Goal: Information Seeking & Learning: Check status

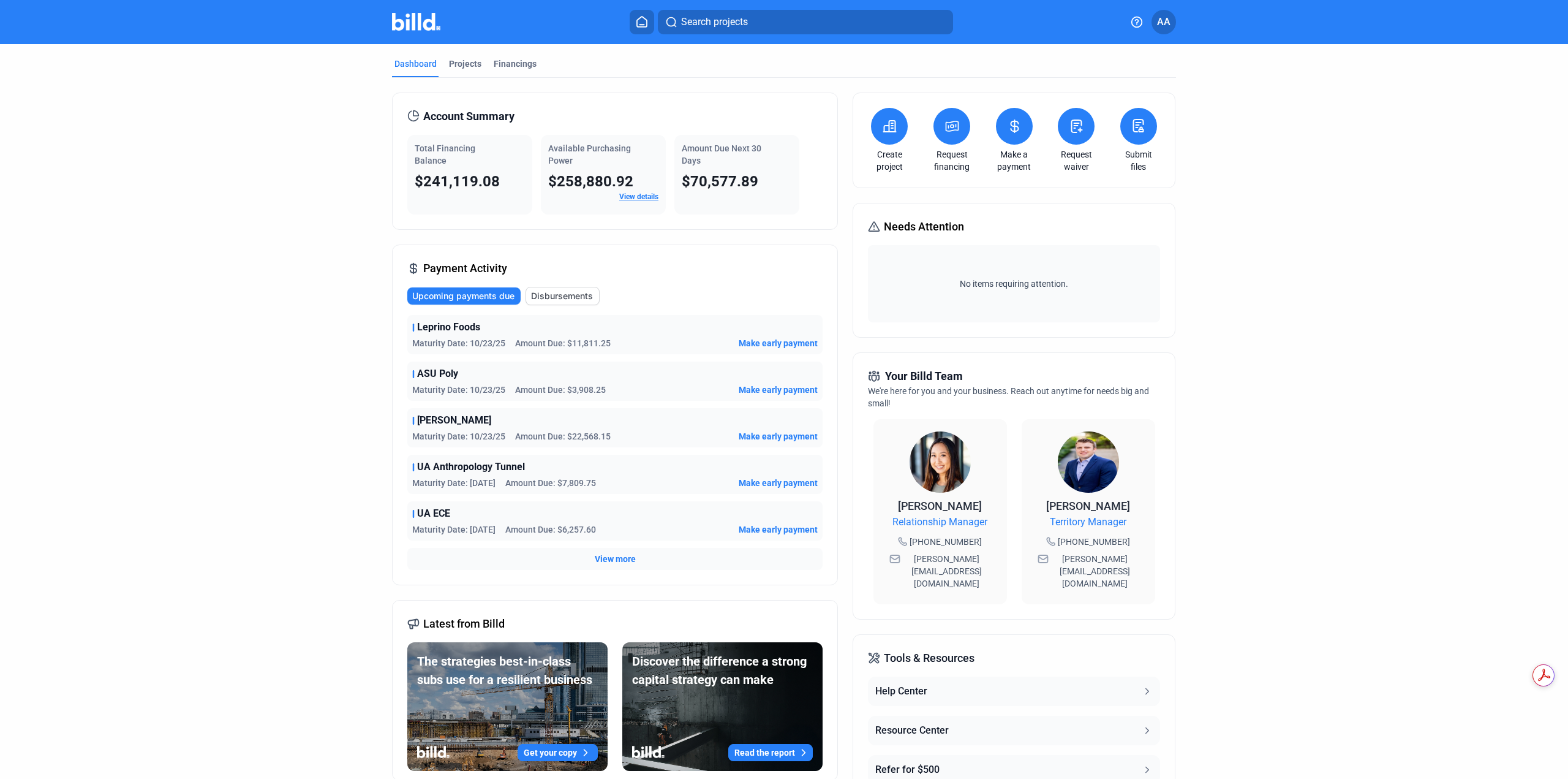
scroll to position [648, 0]
click at [721, 4] on mat-toolbar "Search projects AA" at bounding box center [784, 22] width 1568 height 44
click at [726, 16] on span "Search projects" at bounding box center [715, 22] width 67 height 15
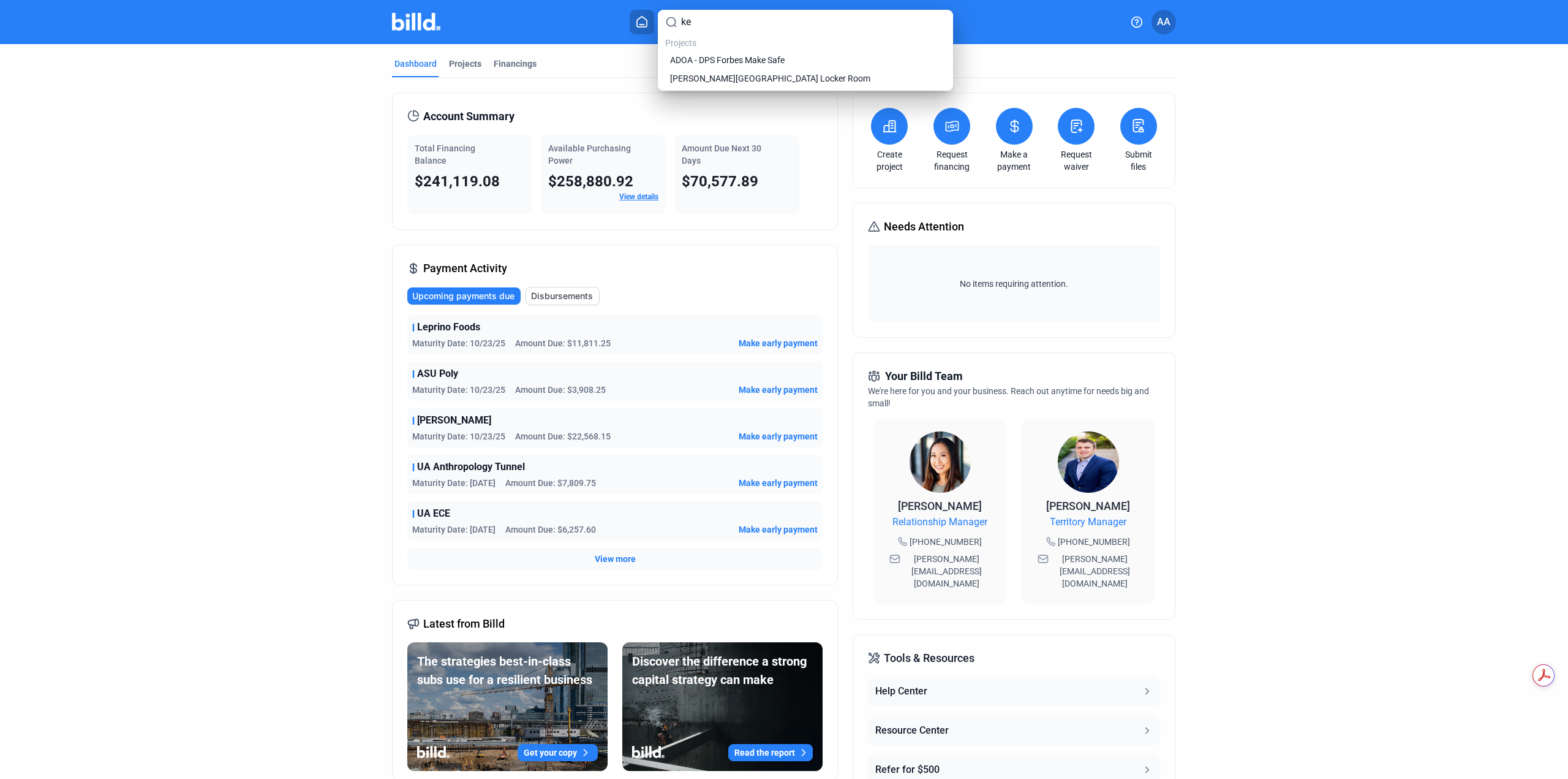
type input "k"
type input "bayer"
click at [688, 60] on span "Bayer" at bounding box center [681, 60] width 22 height 12
click at [682, 57] on span "Bayer" at bounding box center [681, 60] width 22 height 12
click at [687, 62] on span "Bayer" at bounding box center [681, 60] width 22 height 12
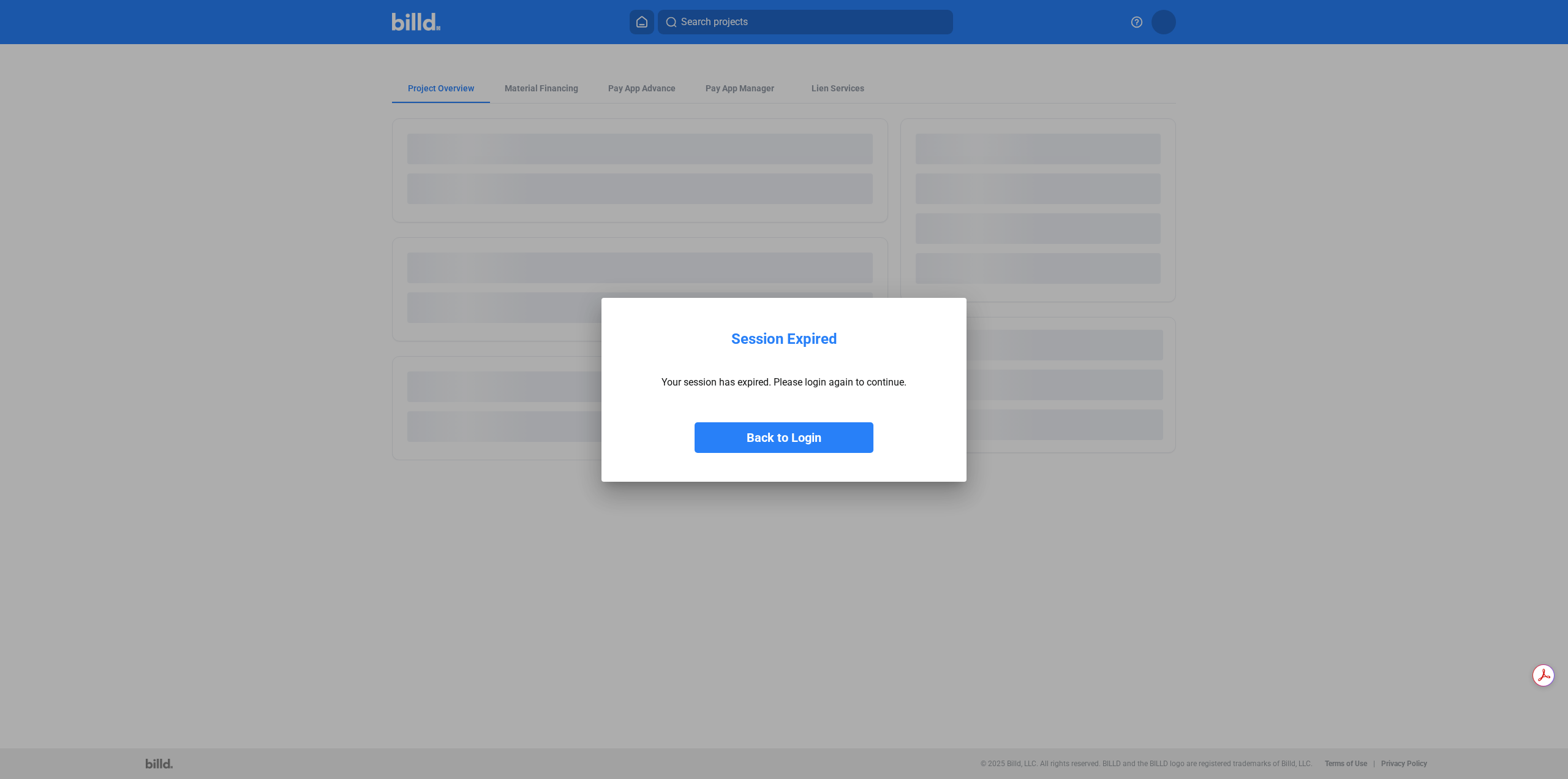
scroll to position [648, 0]
click at [828, 428] on button "Back to Login" at bounding box center [784, 437] width 179 height 31
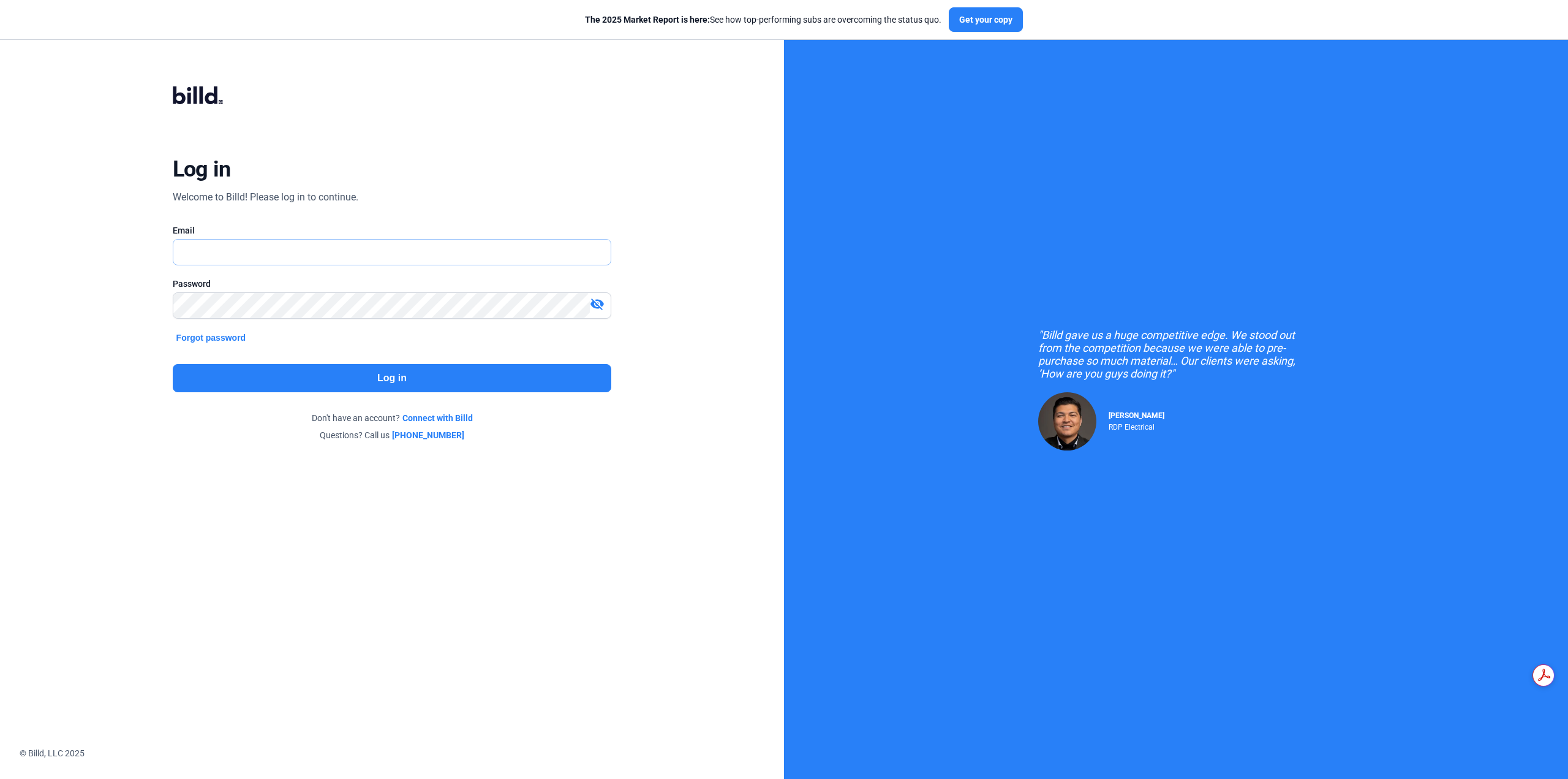
type input "[EMAIL_ADDRESS][DOMAIN_NAME]"
click at [307, 362] on div "Log in Welcome to Billd! Please log in to continue. Email angel@a1insulators.co…" at bounding box center [392, 264] width 565 height 418
click at [309, 379] on button "Log in" at bounding box center [393, 378] width 439 height 29
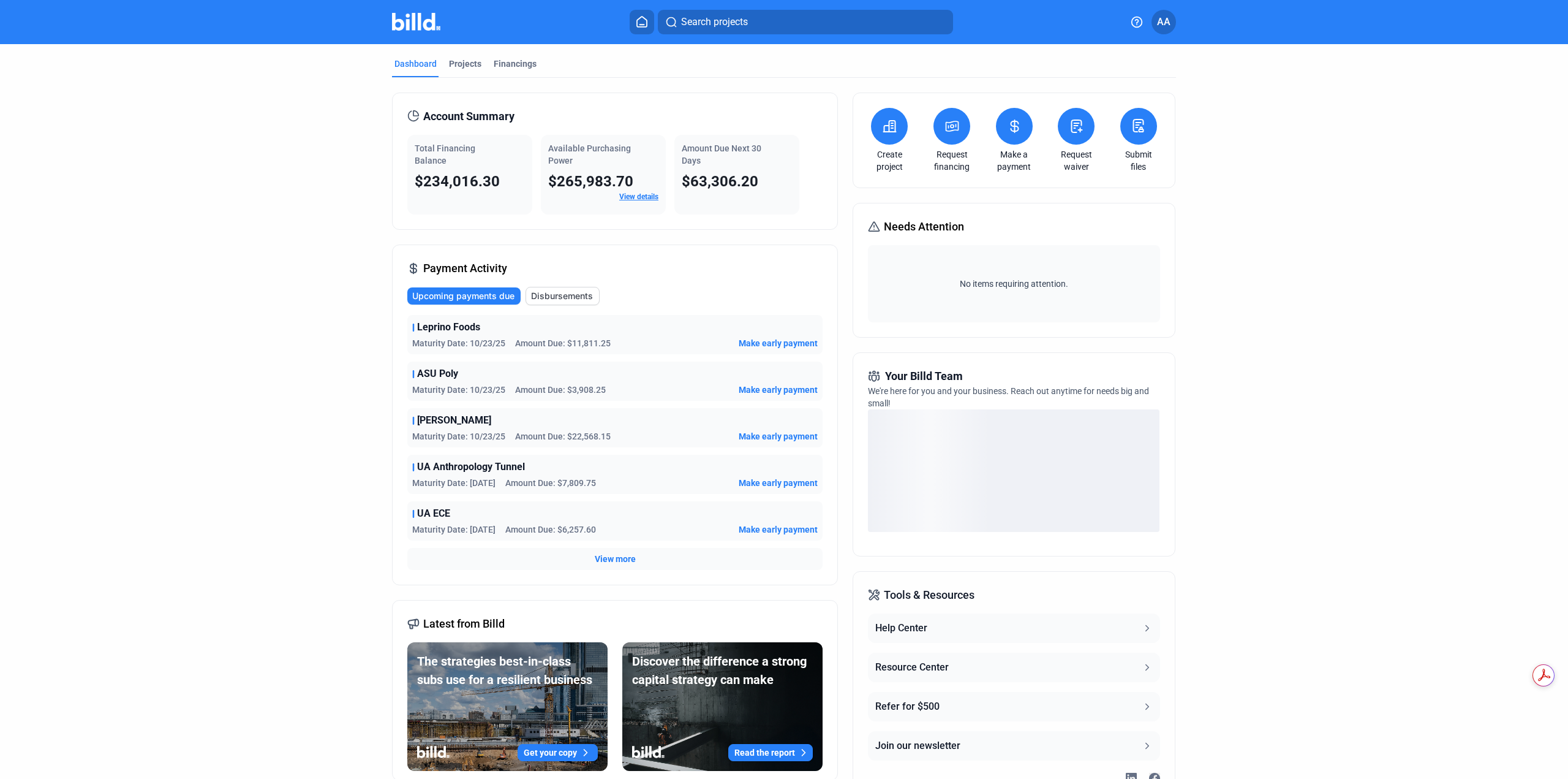
click at [755, 29] on button "Search projects" at bounding box center [805, 22] width 295 height 25
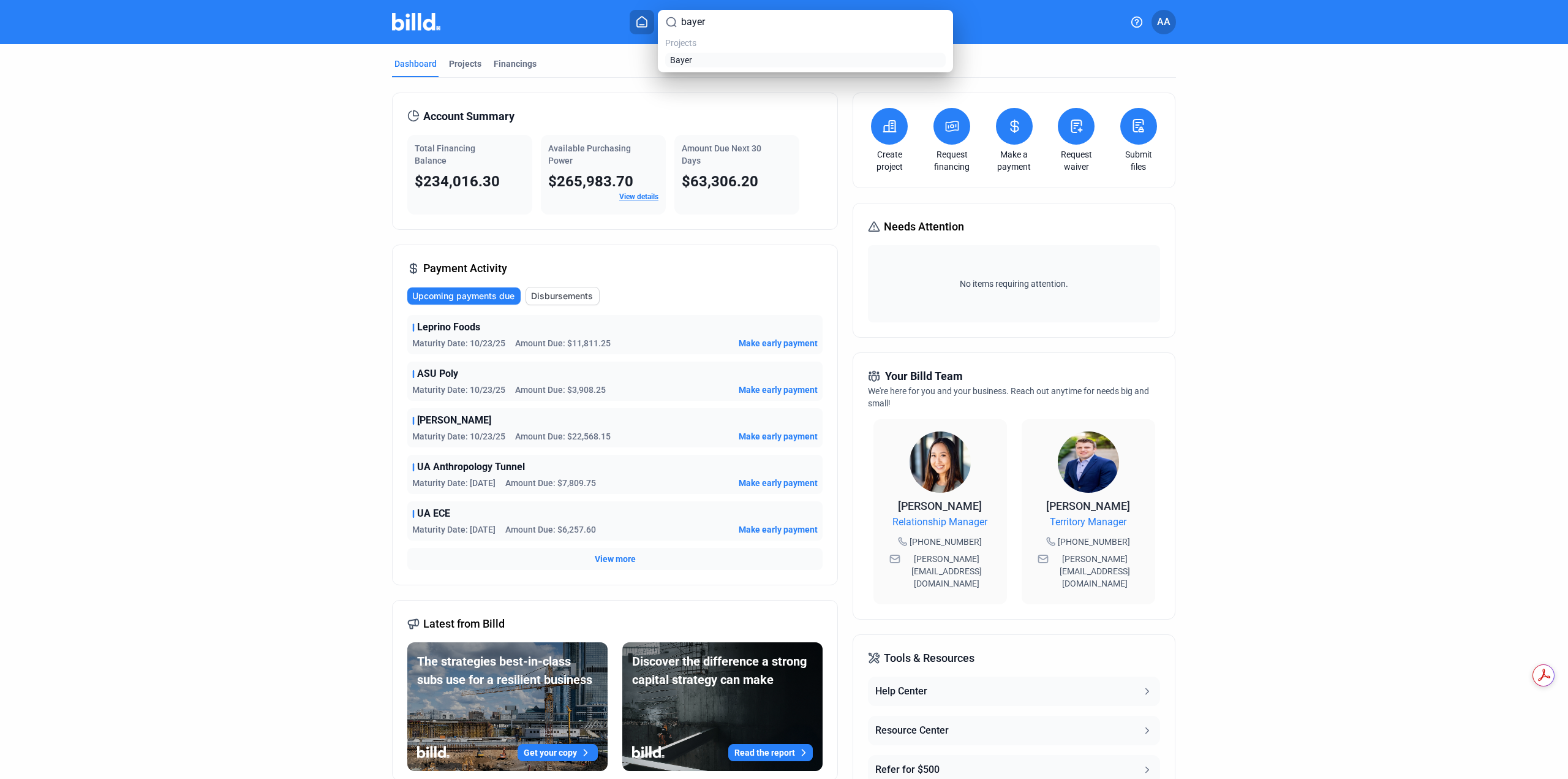
type input "bayer"
click at [685, 62] on span "Bayer" at bounding box center [681, 60] width 22 height 12
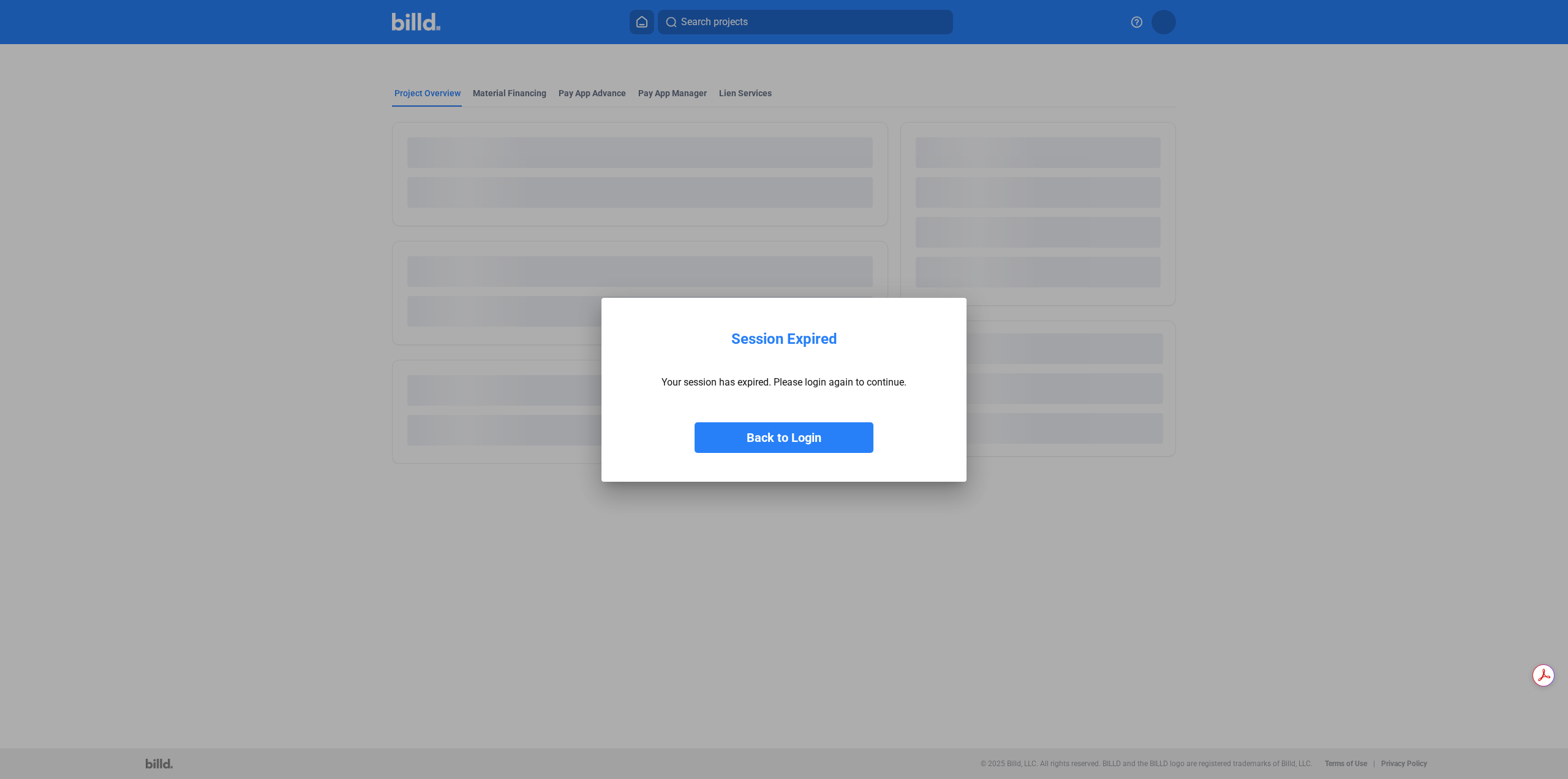
click at [787, 440] on button "Back to Login" at bounding box center [784, 437] width 179 height 31
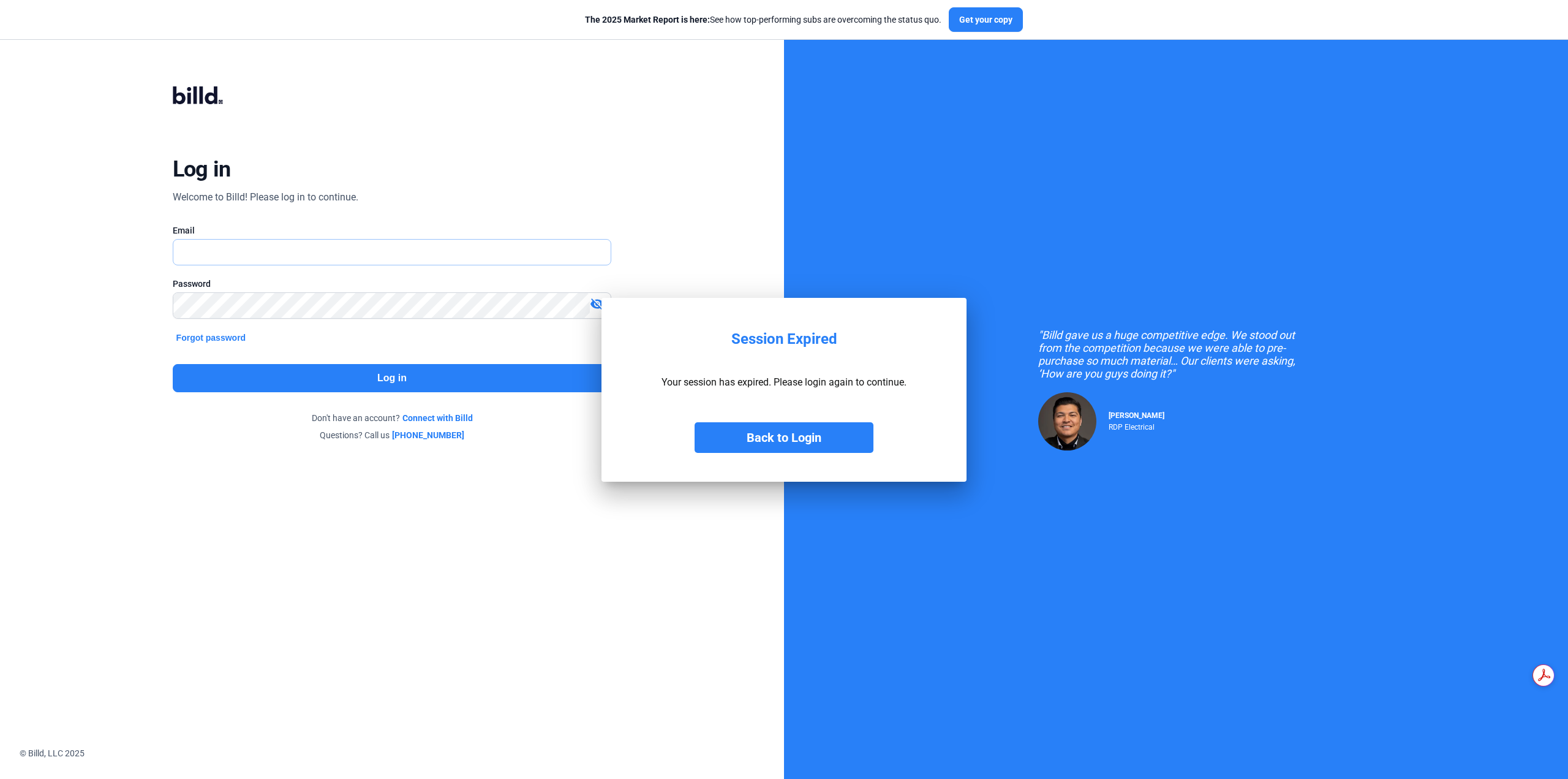
type input "[EMAIL_ADDRESS][DOMAIN_NAME]"
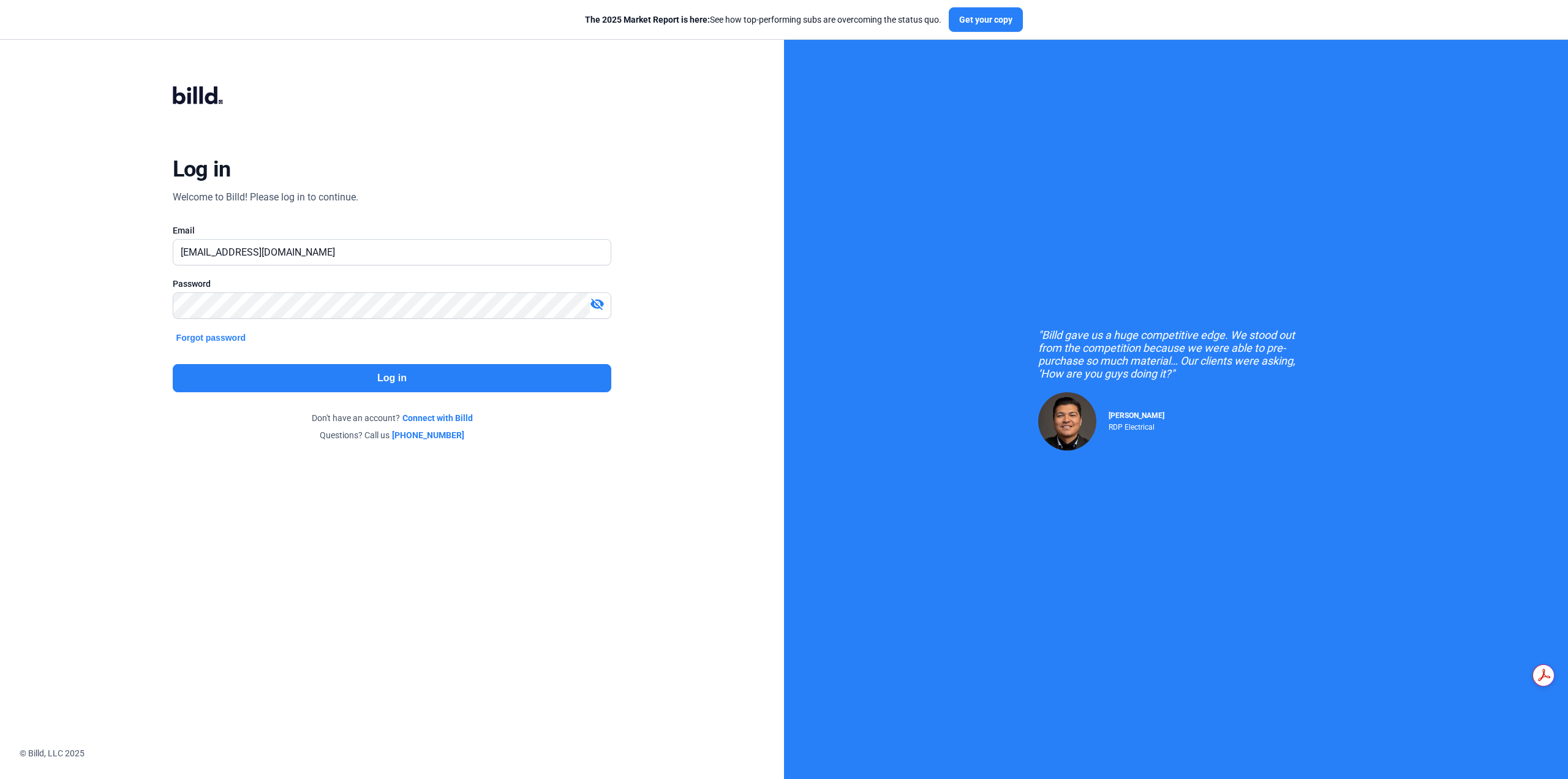
click at [367, 380] on button "Log in" at bounding box center [393, 378] width 439 height 29
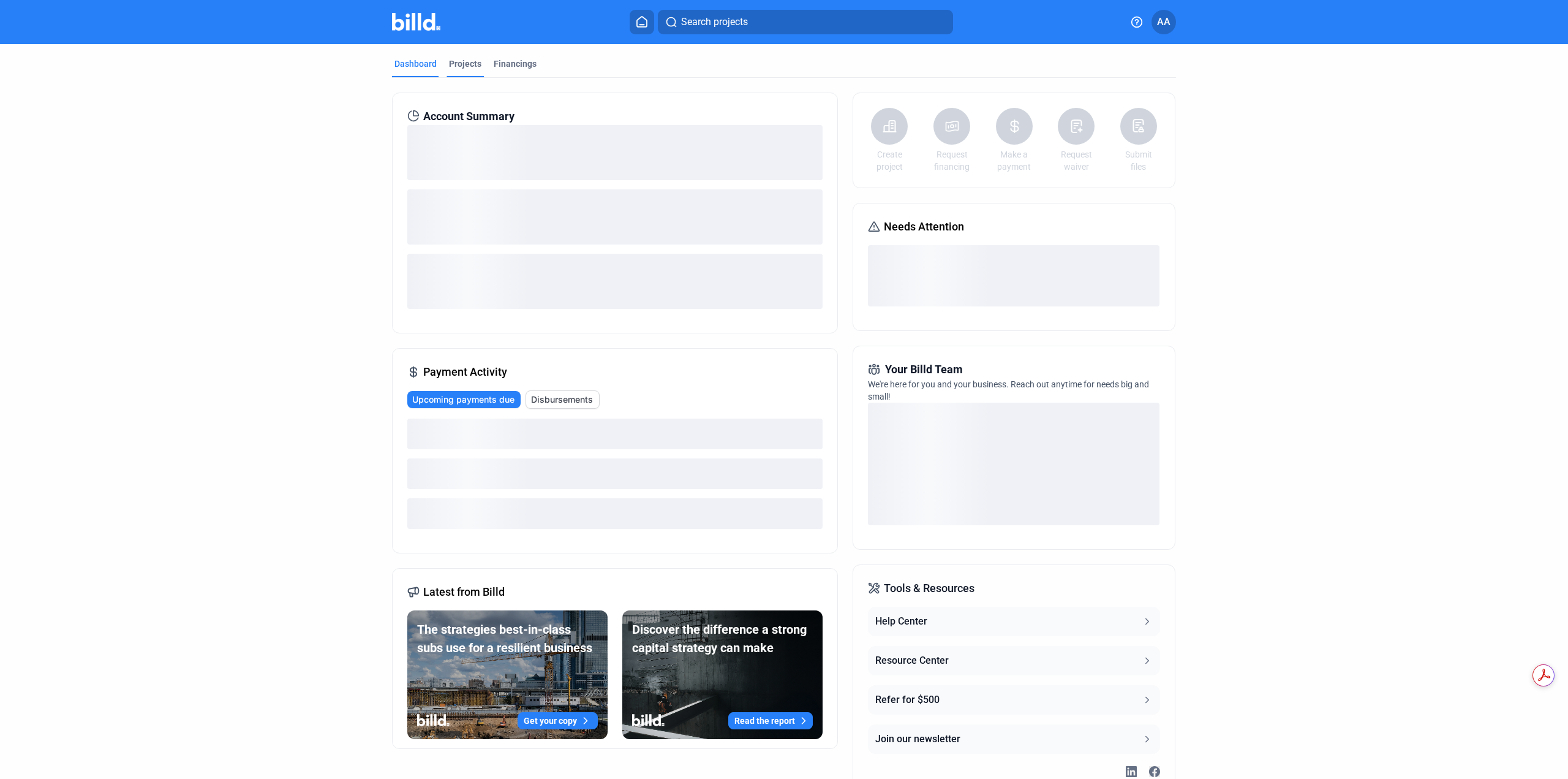
click at [471, 58] on div "Projects" at bounding box center [465, 64] width 32 height 12
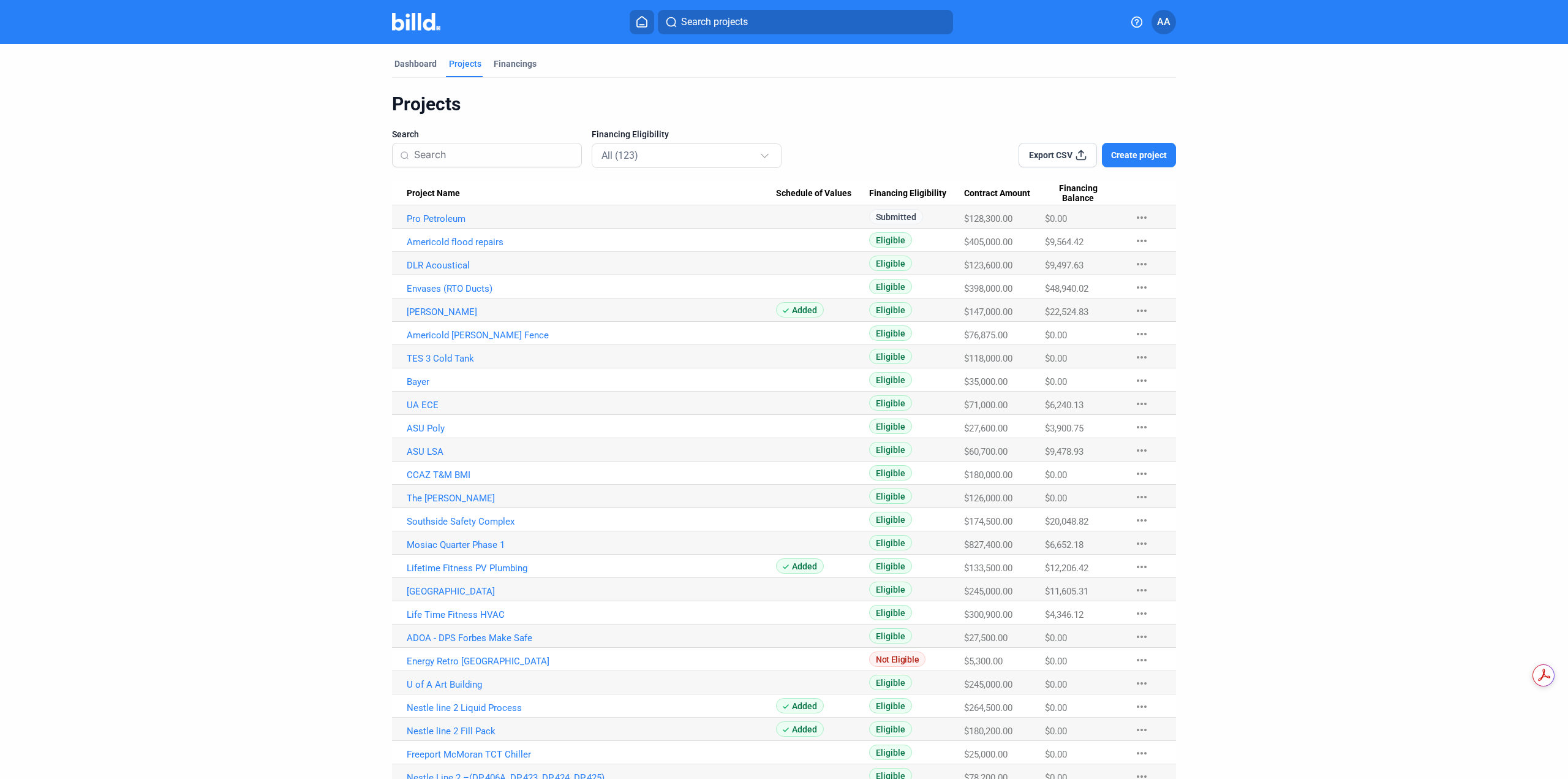
click at [480, 160] on input at bounding box center [494, 155] width 159 height 26
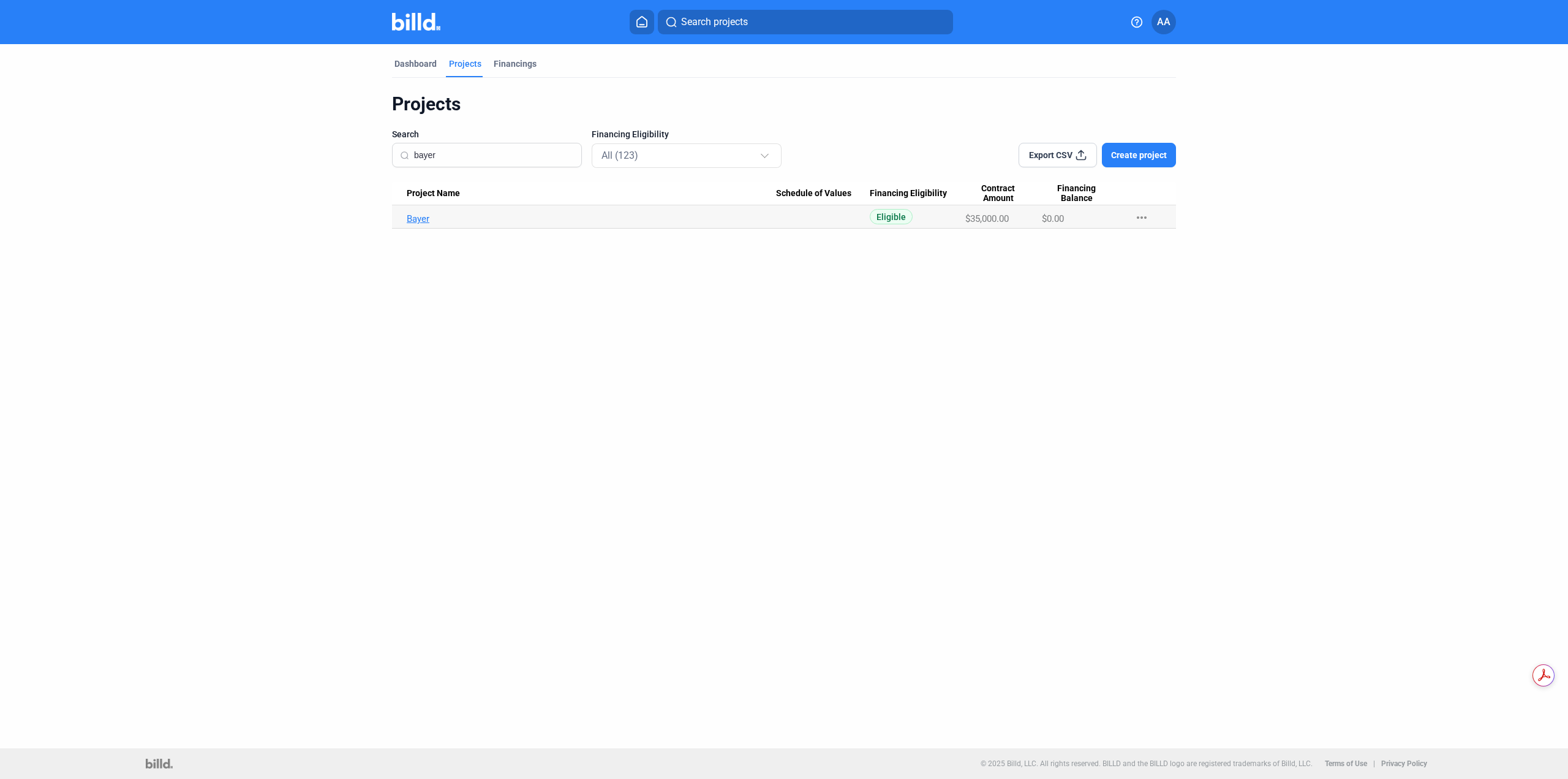
type input "bayer"
click at [416, 219] on link "Bayer" at bounding box center [591, 219] width 369 height 11
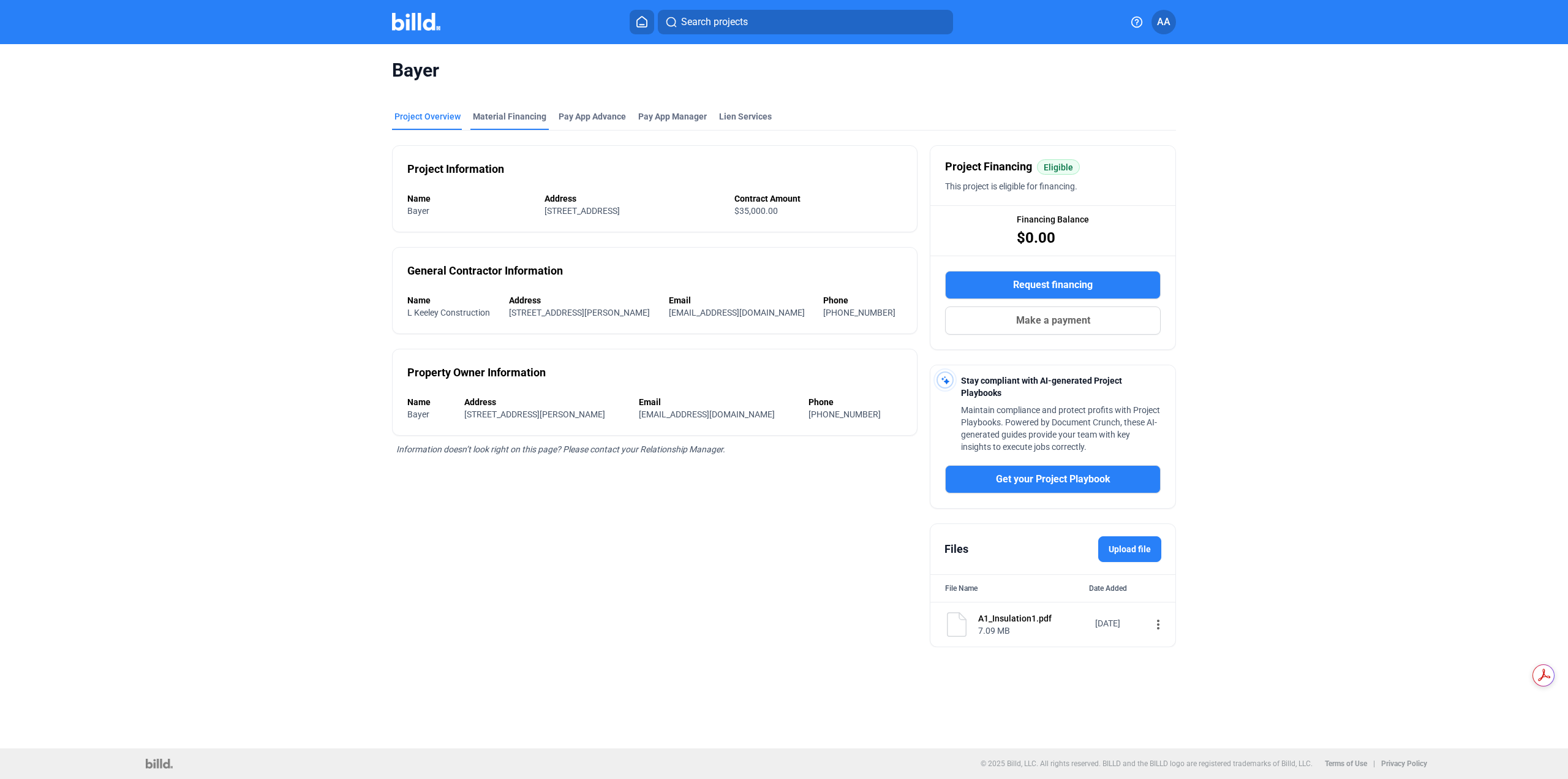
click at [519, 111] on div "Material Financing" at bounding box center [509, 116] width 74 height 12
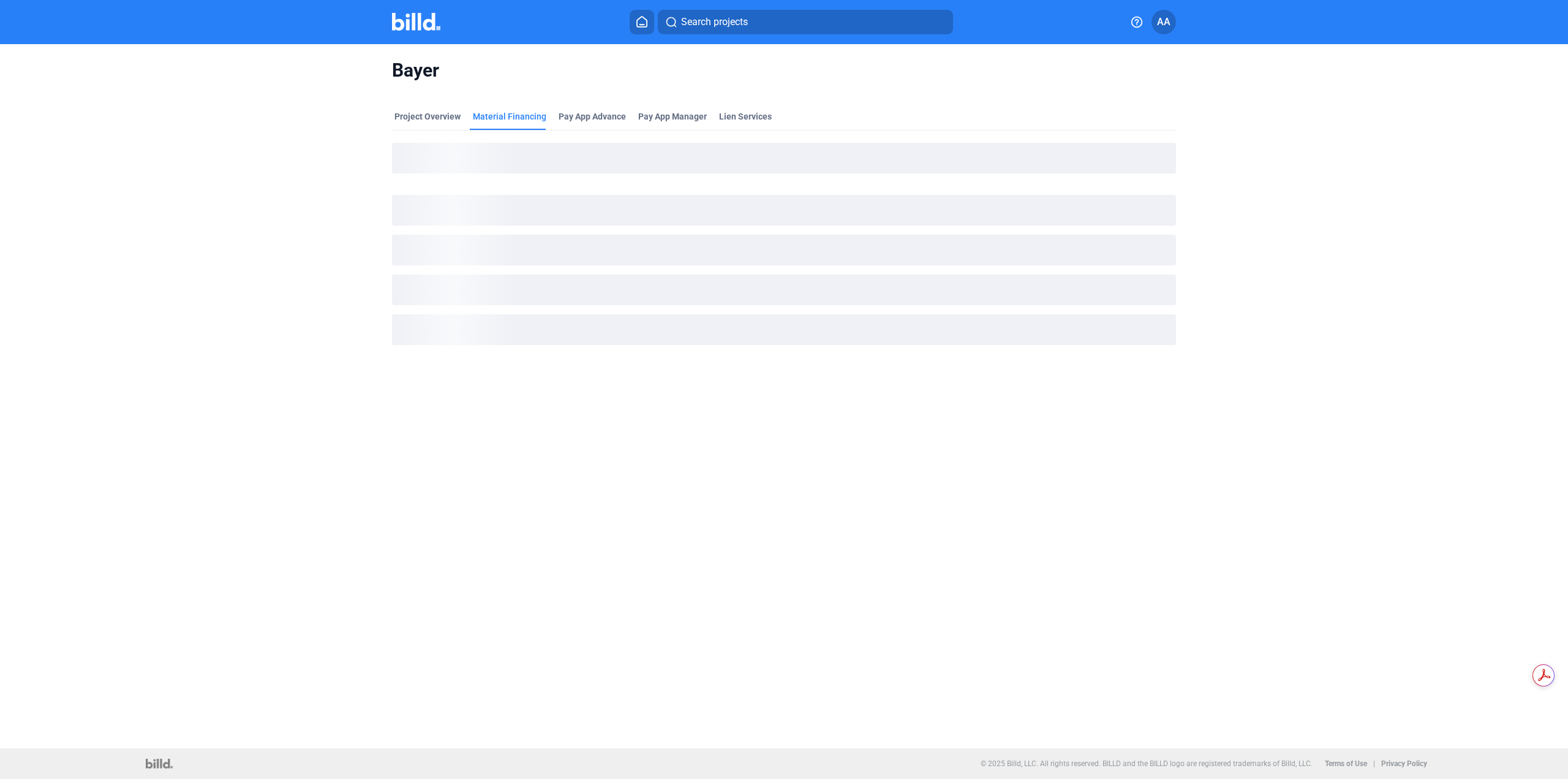
click at [422, 22] on img at bounding box center [415, 22] width 48 height 18
